Goal: Task Accomplishment & Management: Manage account settings

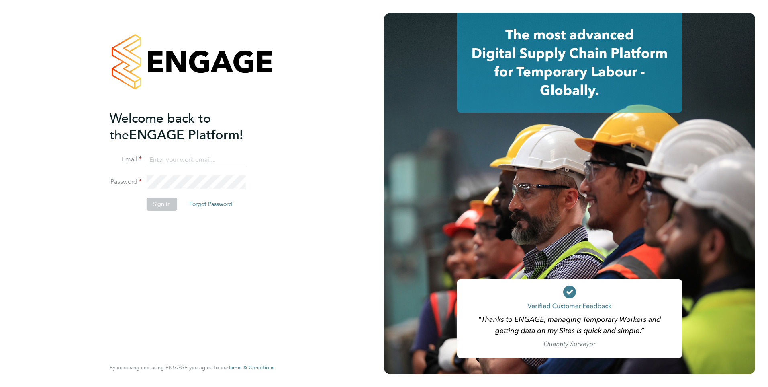
type input "gemma.banks@brightonandhovealbion.com"
click at [160, 206] on button "Sign In" at bounding box center [162, 203] width 31 height 13
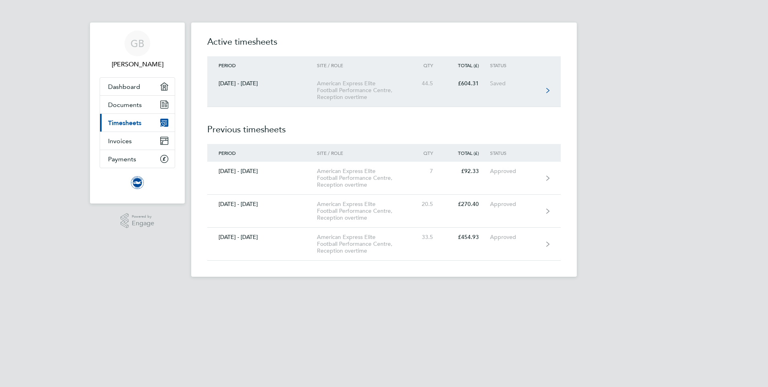
click at [361, 82] on div "American Express Elite Football Performance Centre, Reception overtime" at bounding box center [363, 90] width 92 height 20
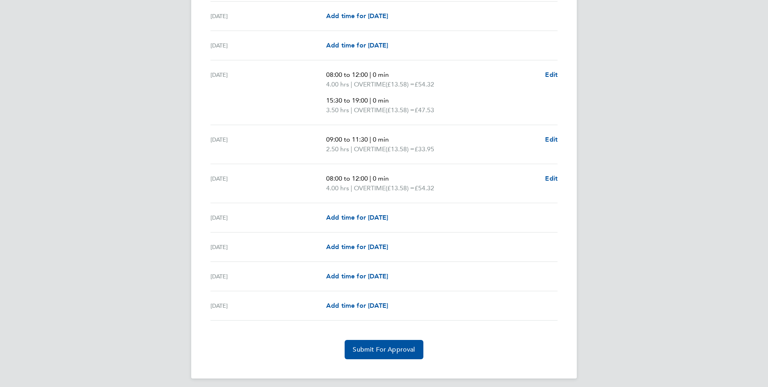
scroll to position [926, 0]
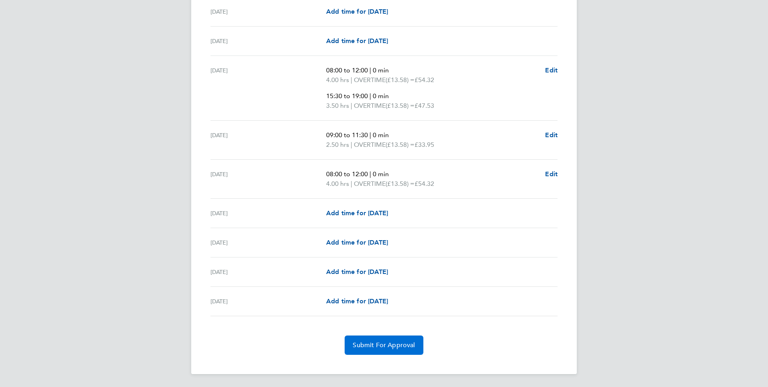
click at [372, 346] on span "Submit For Approval" at bounding box center [384, 345] width 62 height 8
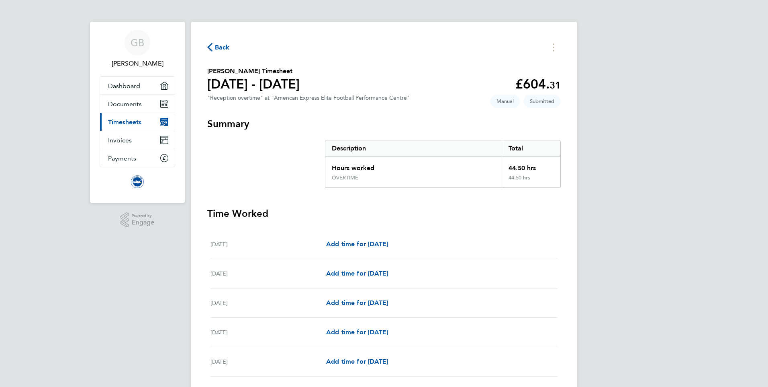
scroll to position [0, 0]
